Goal: Book appointment/travel/reservation

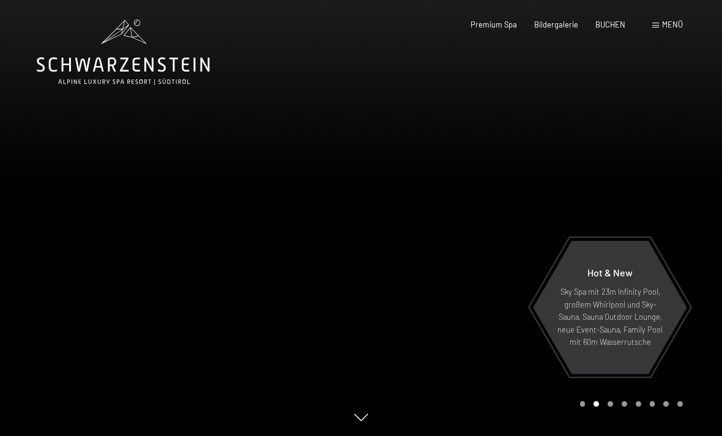
click at [667, 23] on span "Menü" at bounding box center [672, 25] width 21 height 10
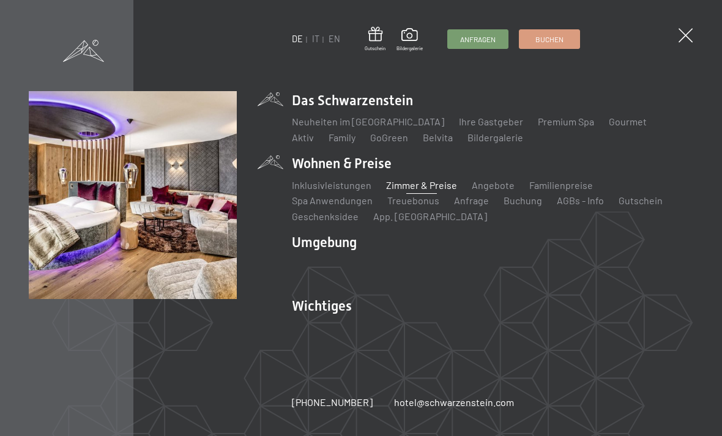
click at [431, 182] on link "Zimmer & Preise" at bounding box center [421, 185] width 71 height 12
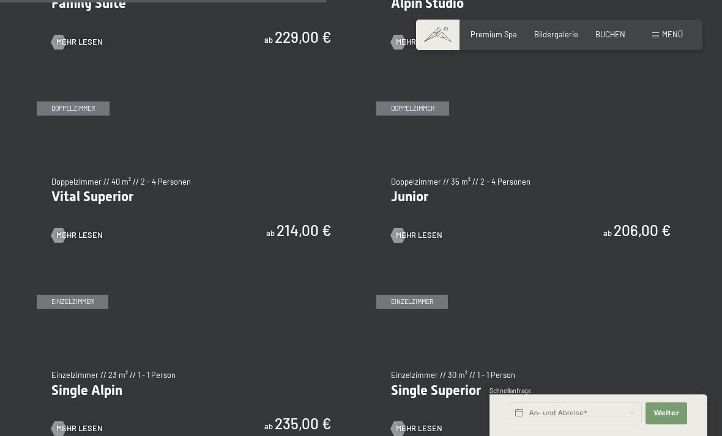
scroll to position [1342, 0]
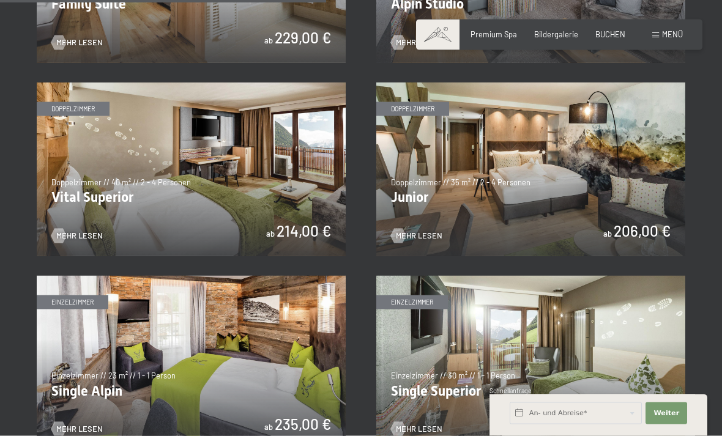
click at [80, 177] on img at bounding box center [191, 170] width 309 height 174
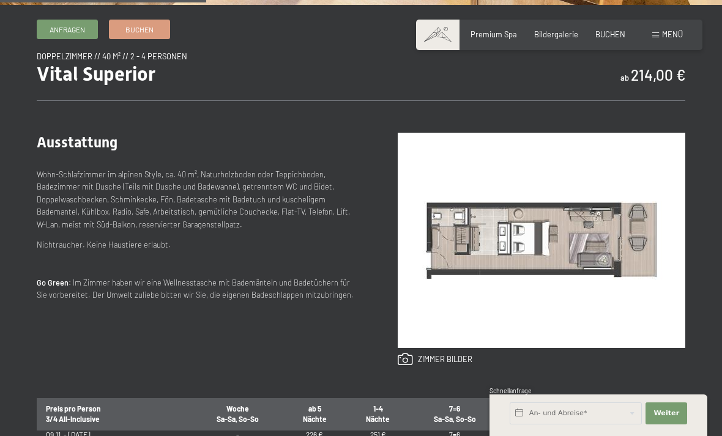
scroll to position [386, 0]
